Goal: Task Accomplishment & Management: Use online tool/utility

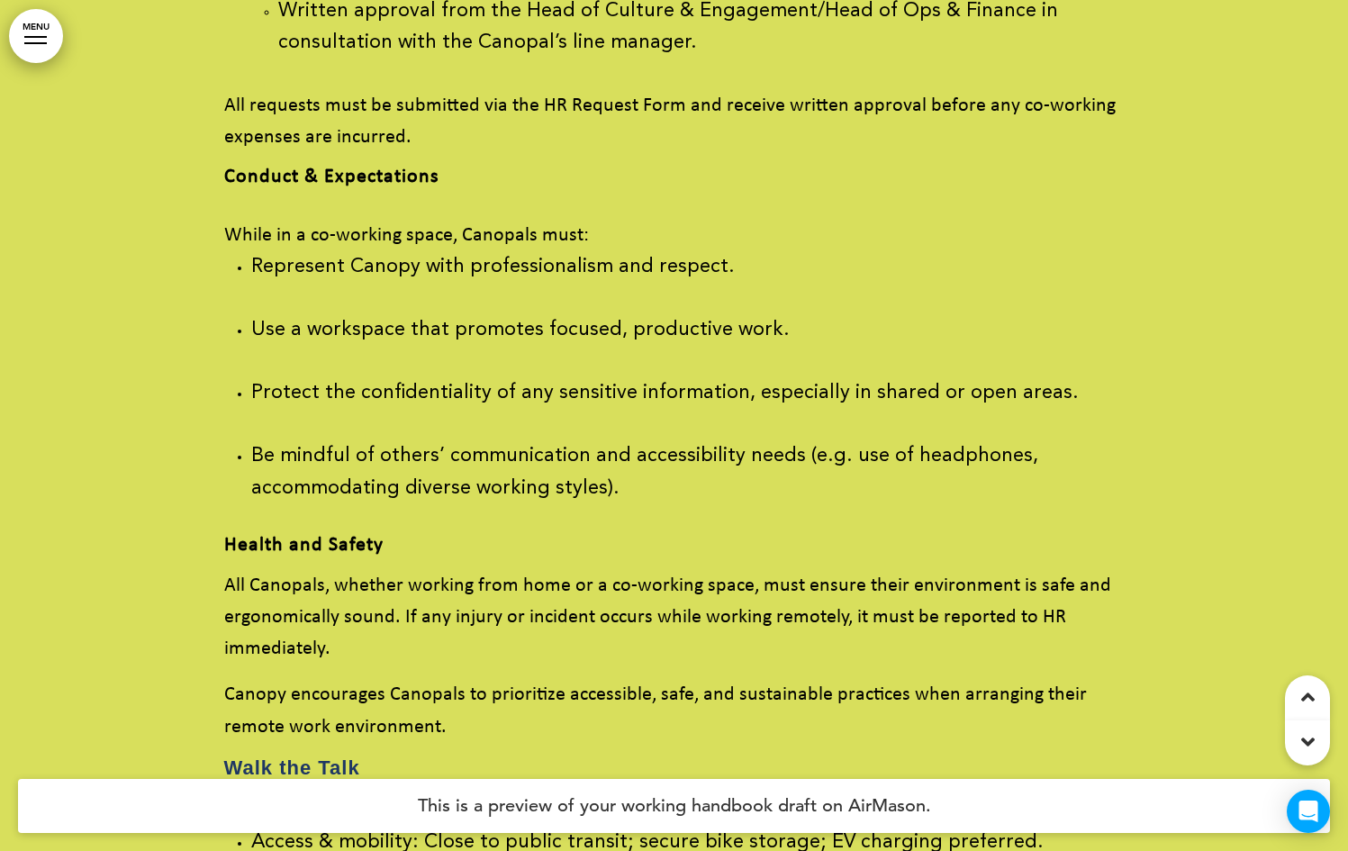
scroll to position [122690, 0]
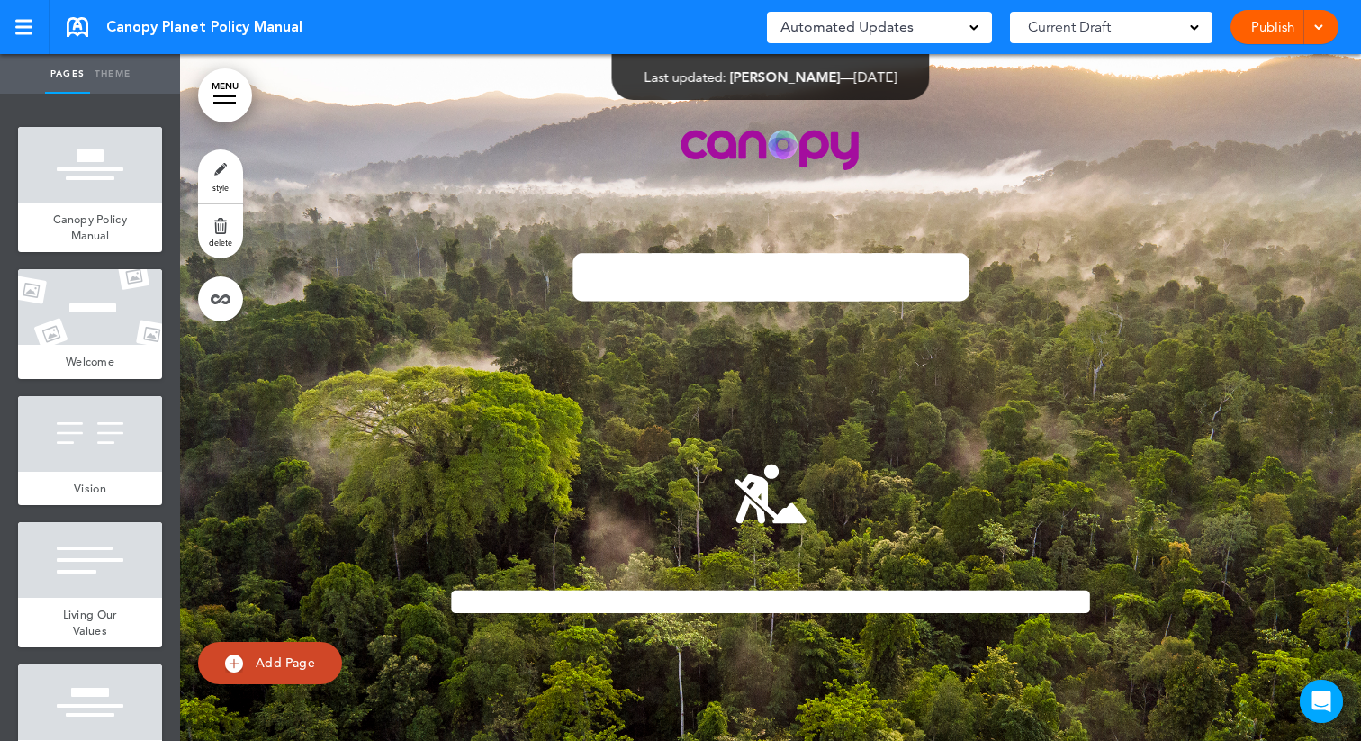
scroll to position [0, 2281]
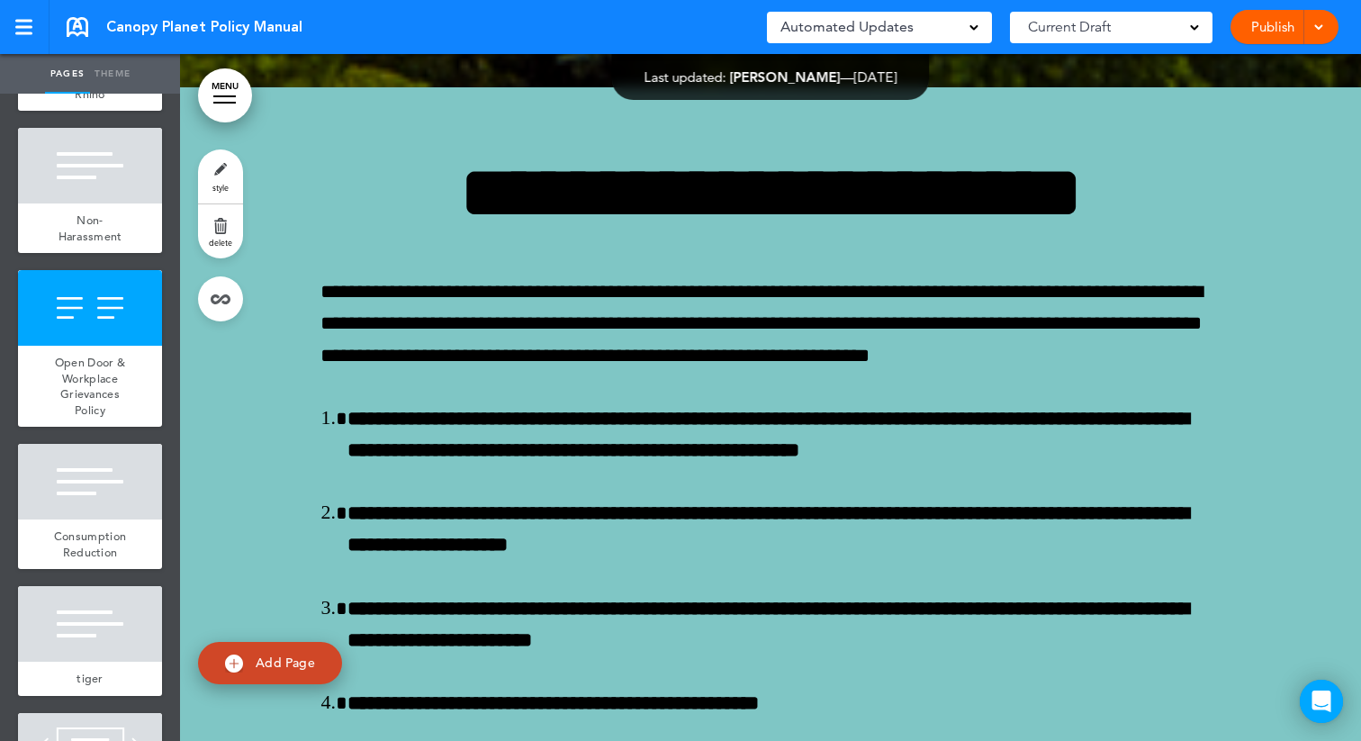
click at [1313, 23] on span at bounding box center [1319, 26] width 12 height 12
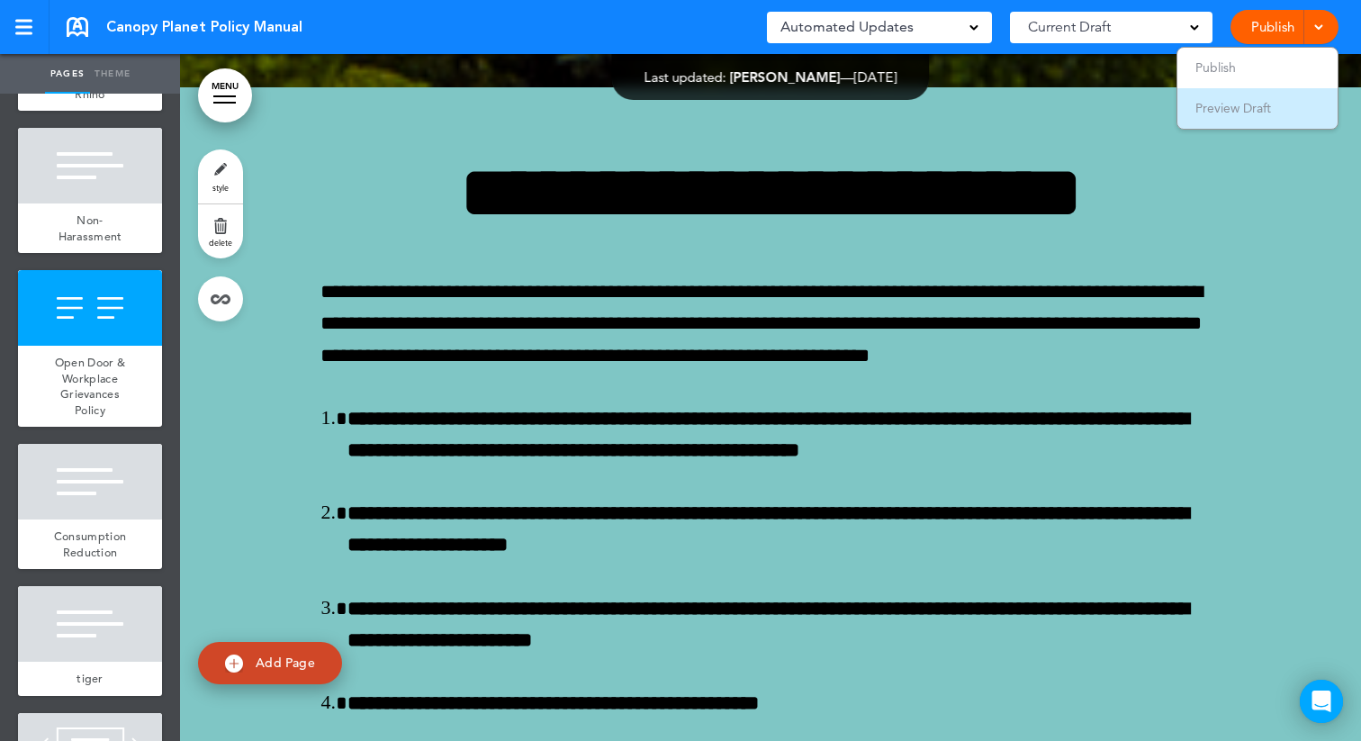
click at [1263, 116] on li "Preview Draft" at bounding box center [1258, 108] width 160 height 41
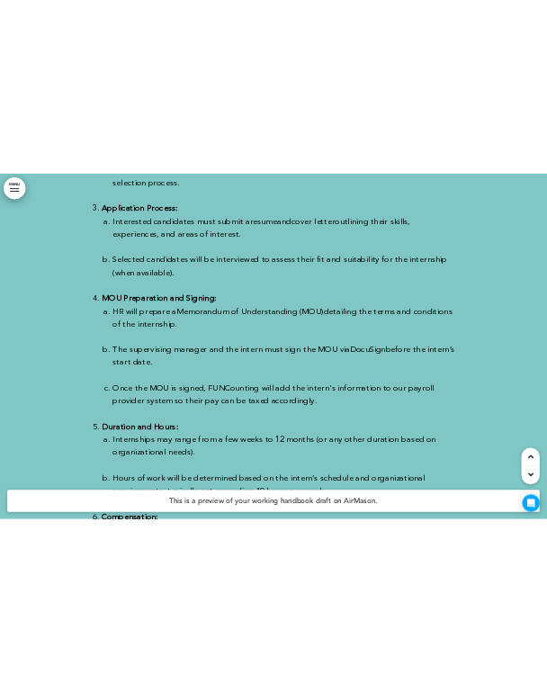
scroll to position [76270, 0]
